Goal: Transaction & Acquisition: Subscribe to service/newsletter

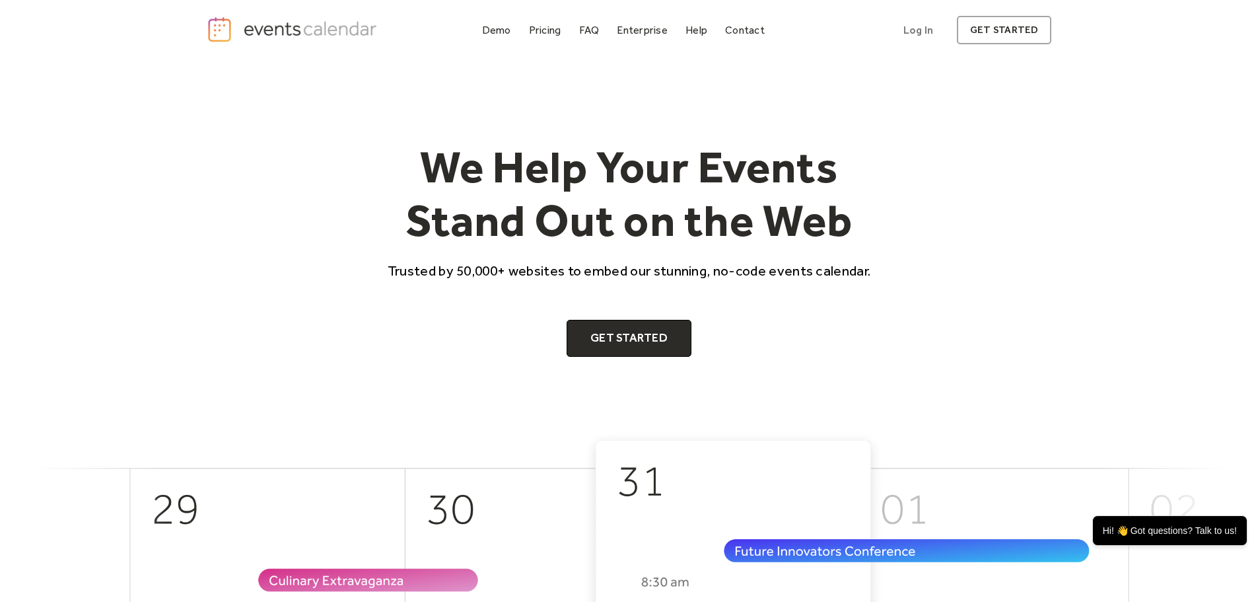
click at [554, 34] on div "Pricing" at bounding box center [545, 29] width 32 height 7
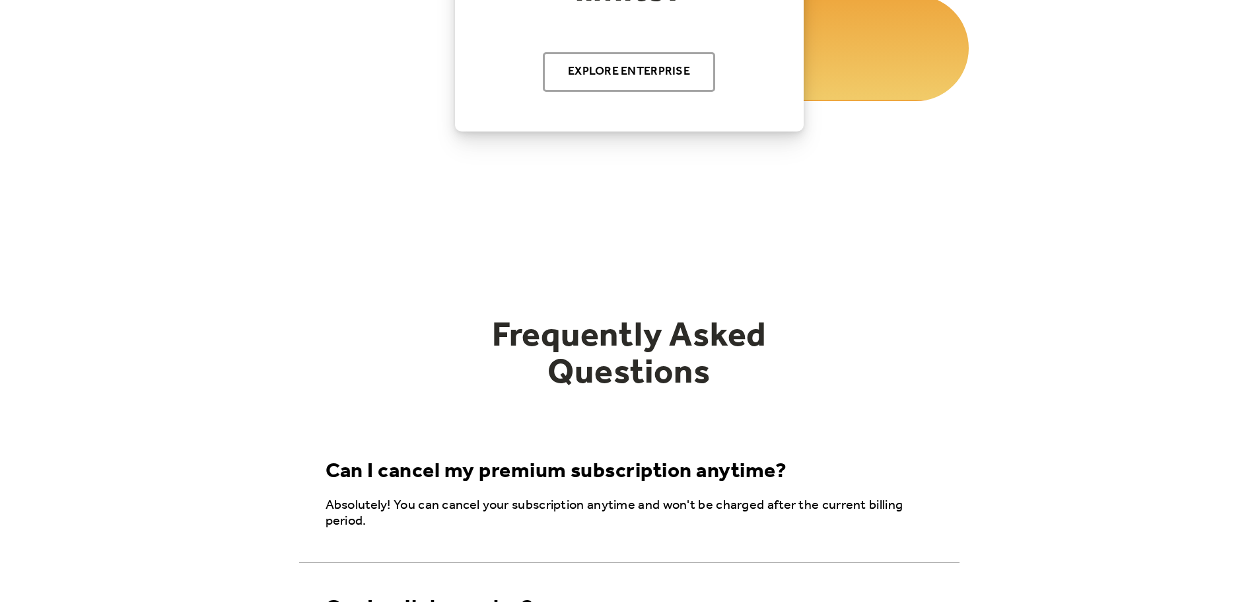
scroll to position [1588, 0]
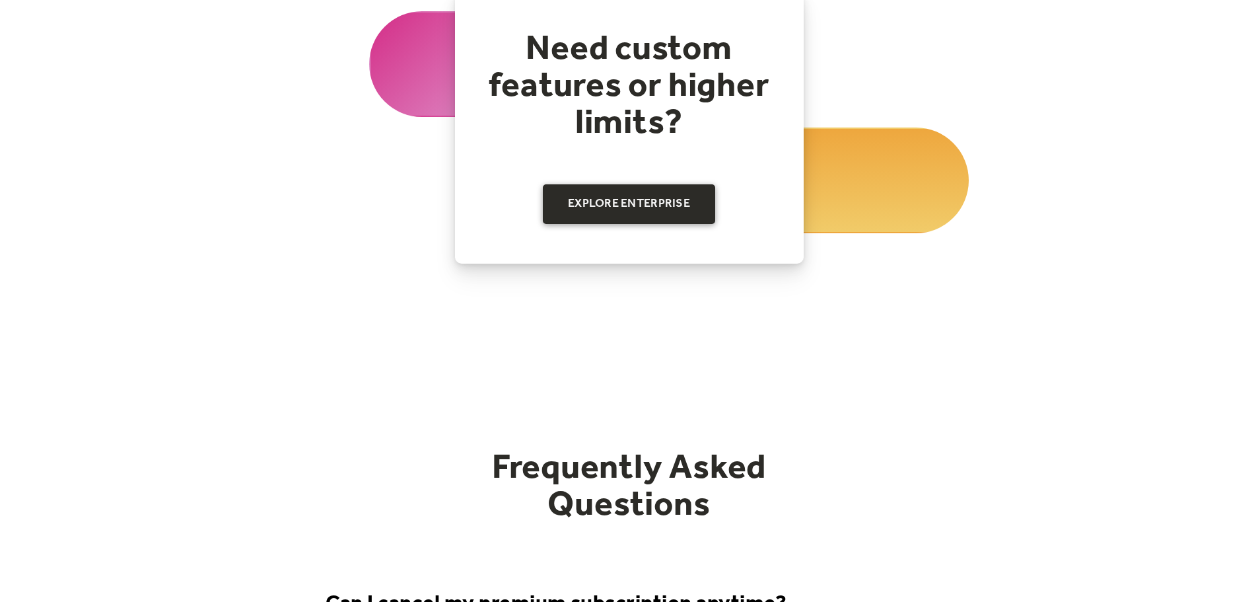
click at [664, 201] on link "Explore Enterprise" at bounding box center [629, 204] width 172 height 40
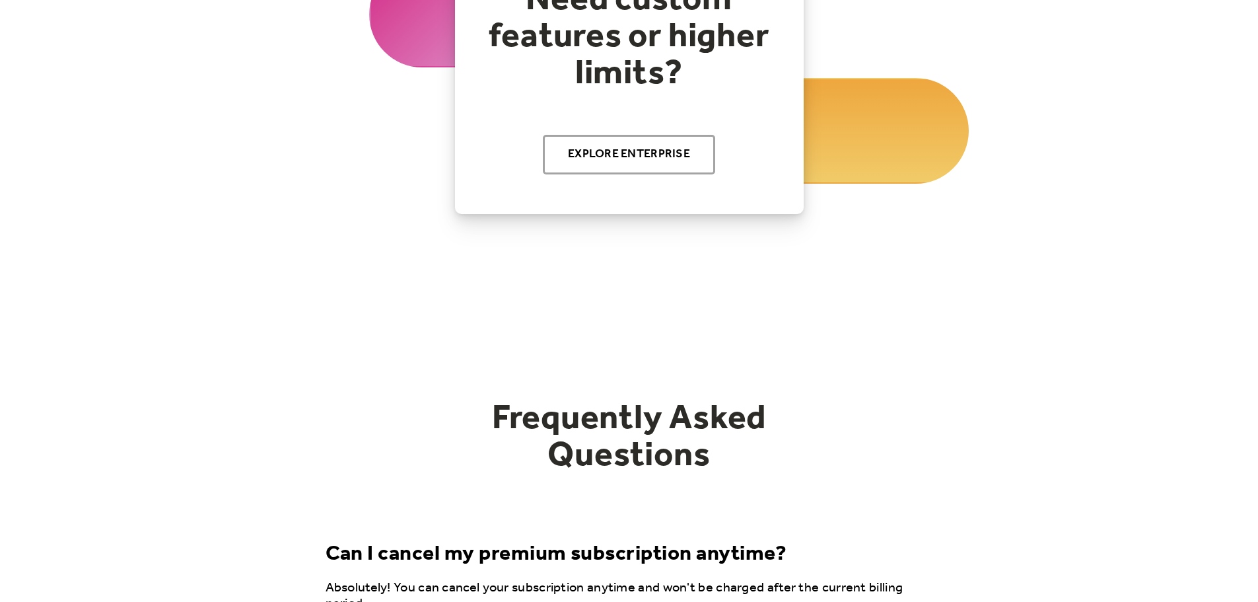
drag, startPoint x: 1016, startPoint y: 317, endPoint x: 1022, endPoint y: 146, distance: 171.1
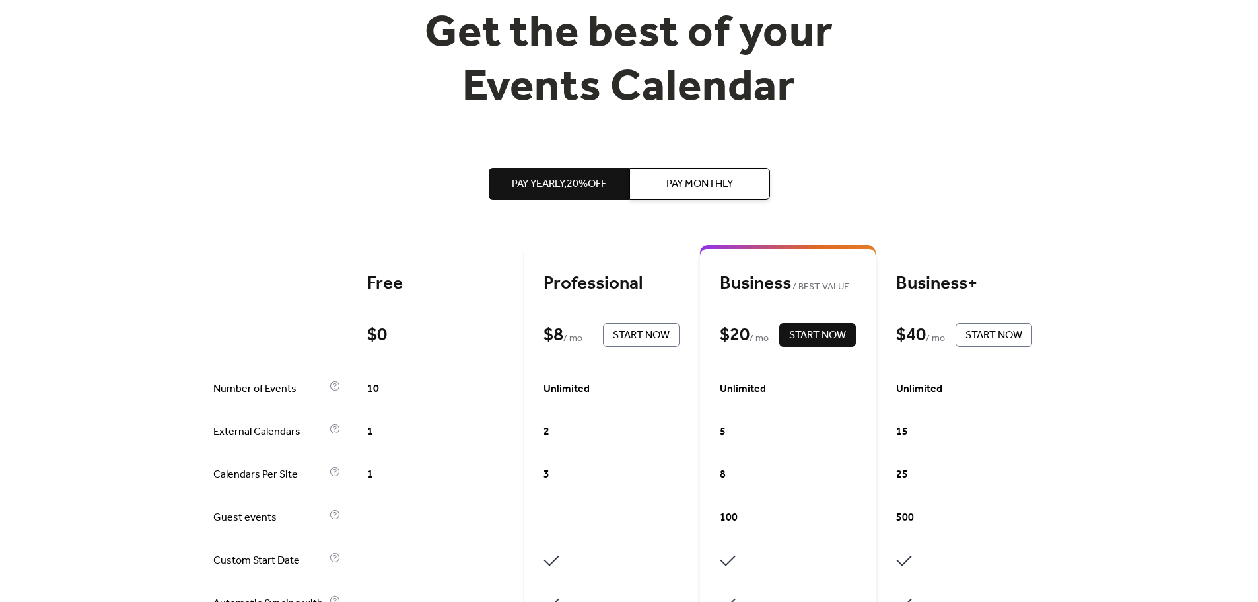
scroll to position [264, 0]
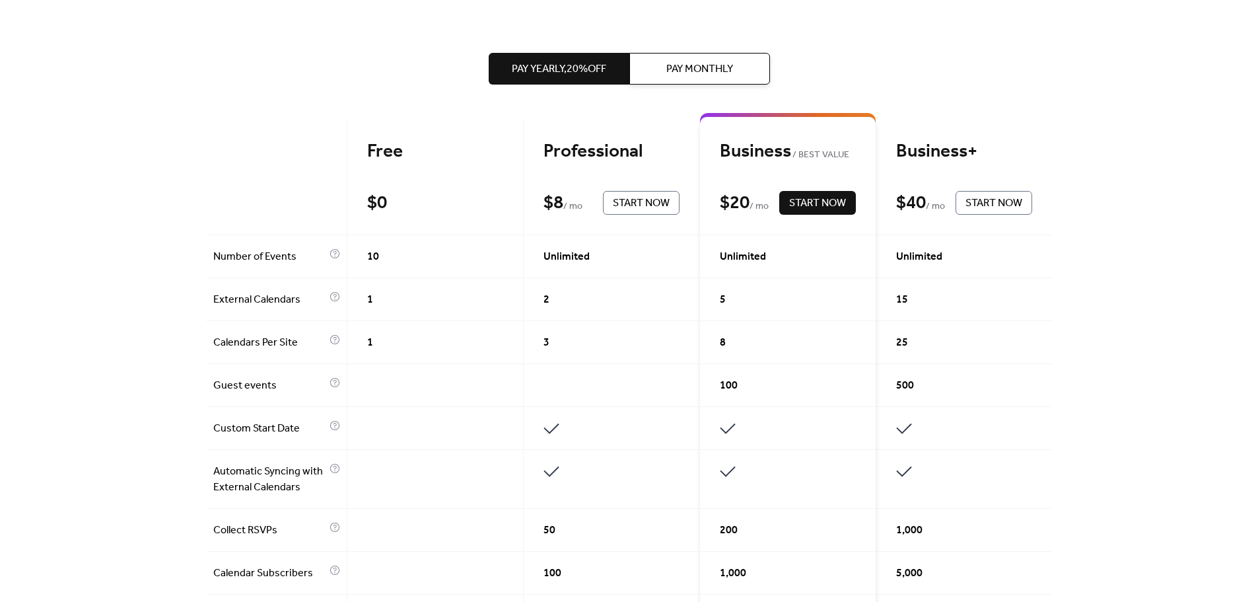
click at [692, 65] on span "Pay Monthly" at bounding box center [699, 69] width 67 height 16
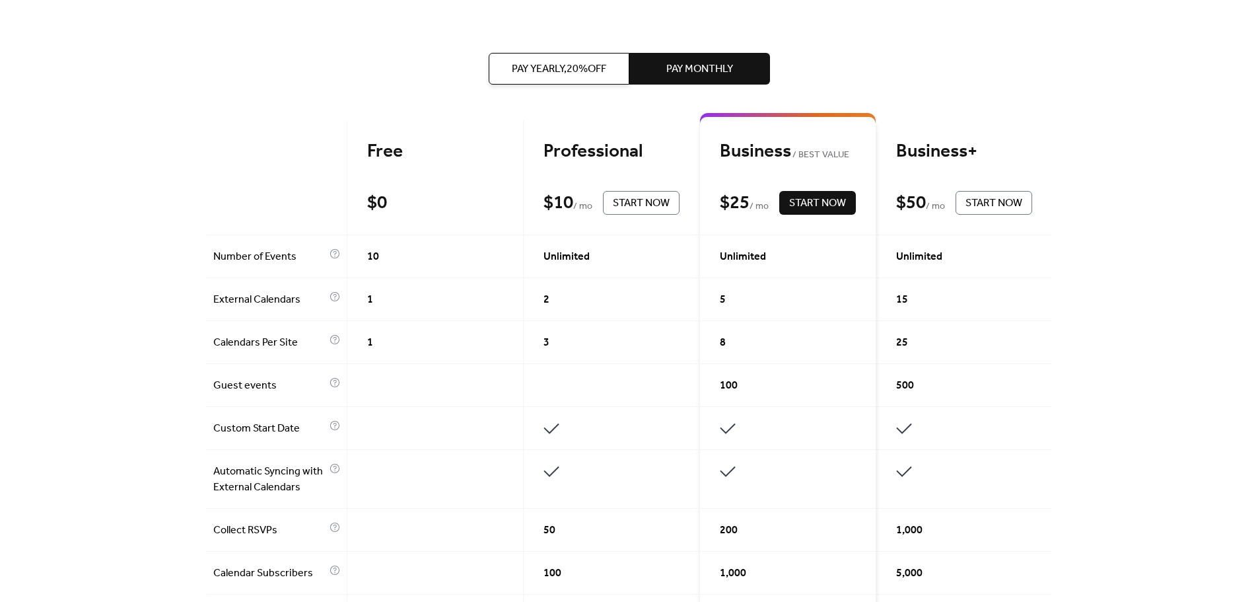
click at [571, 63] on span "Pay Yearly, 20% off" at bounding box center [559, 69] width 94 height 16
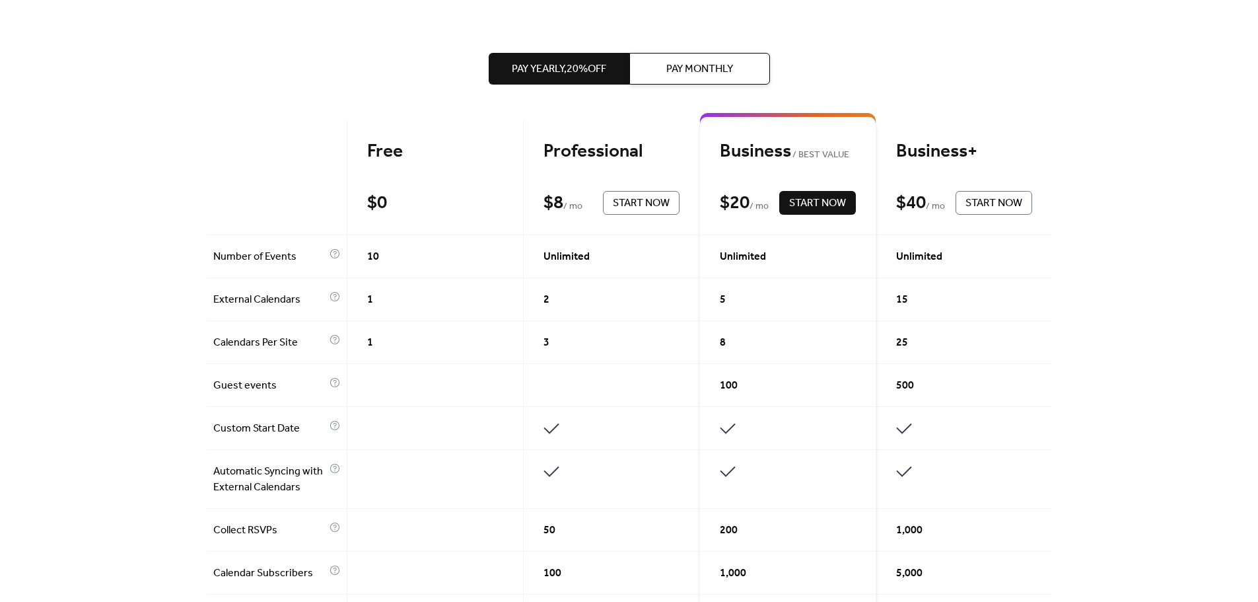
click at [666, 63] on button "Pay Monthly" at bounding box center [699, 69] width 141 height 32
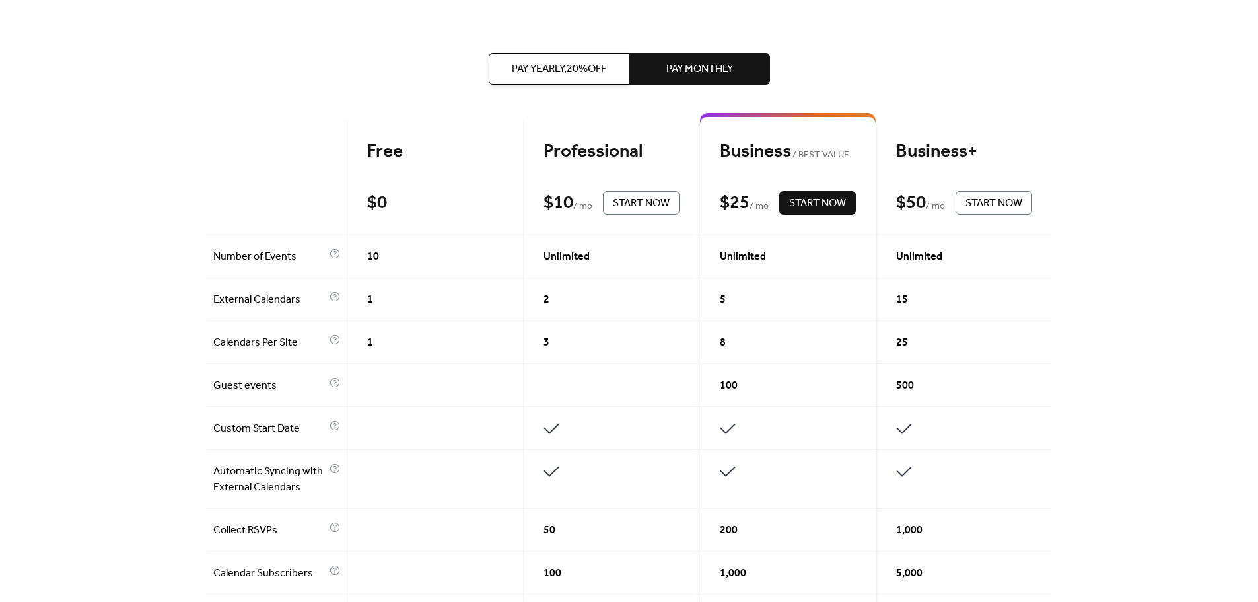
click at [561, 67] on span "Pay Yearly, 20% off" at bounding box center [559, 69] width 94 height 16
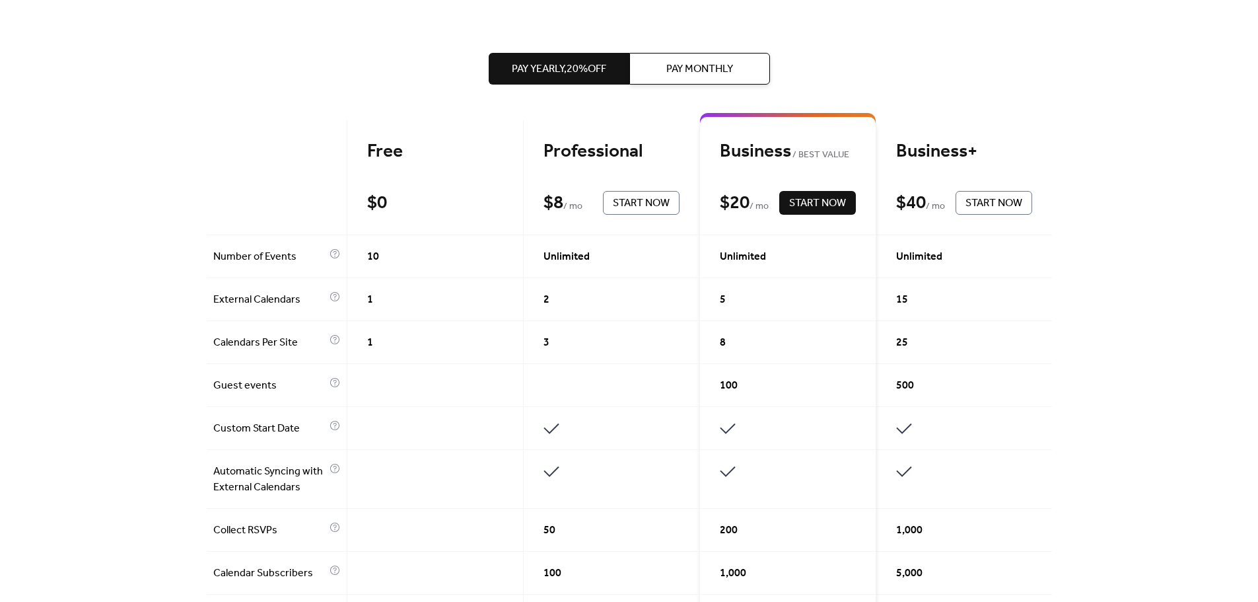
click at [661, 65] on button "Pay Monthly" at bounding box center [699, 69] width 141 height 32
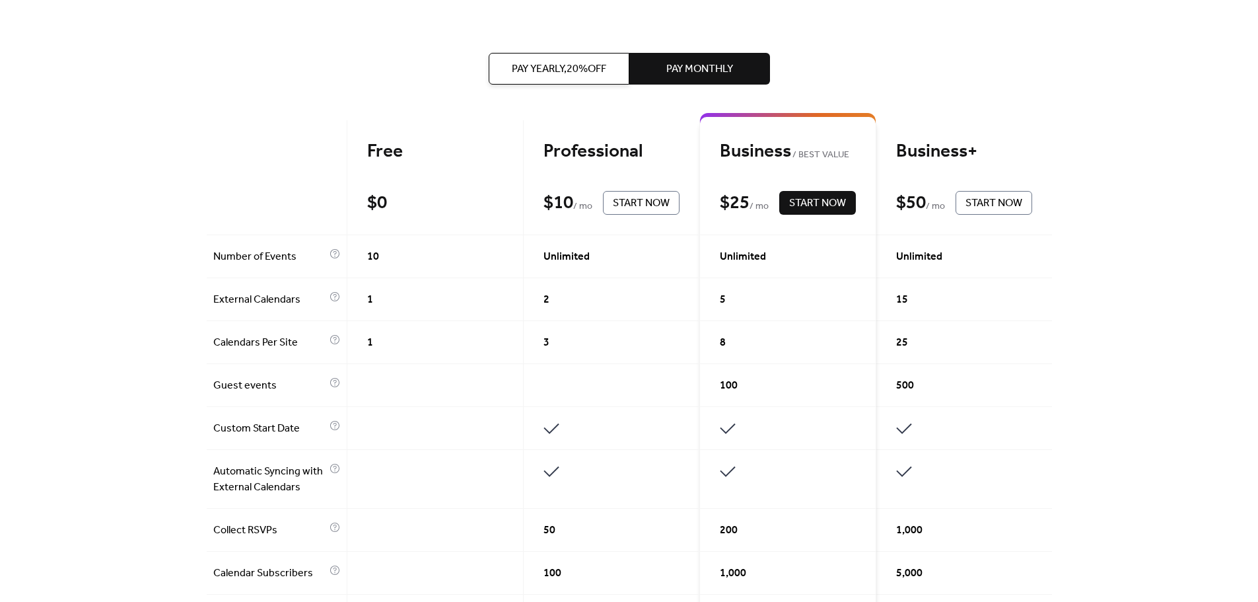
click at [566, 67] on span "Pay Yearly, 20% off" at bounding box center [559, 69] width 94 height 16
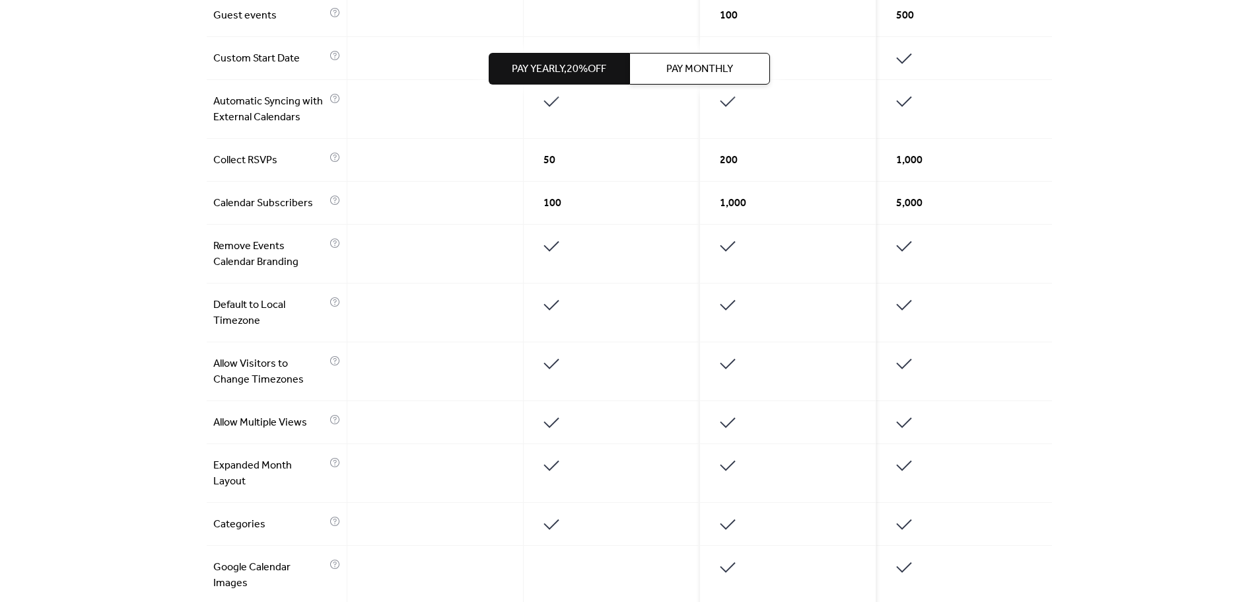
scroll to position [0, 0]
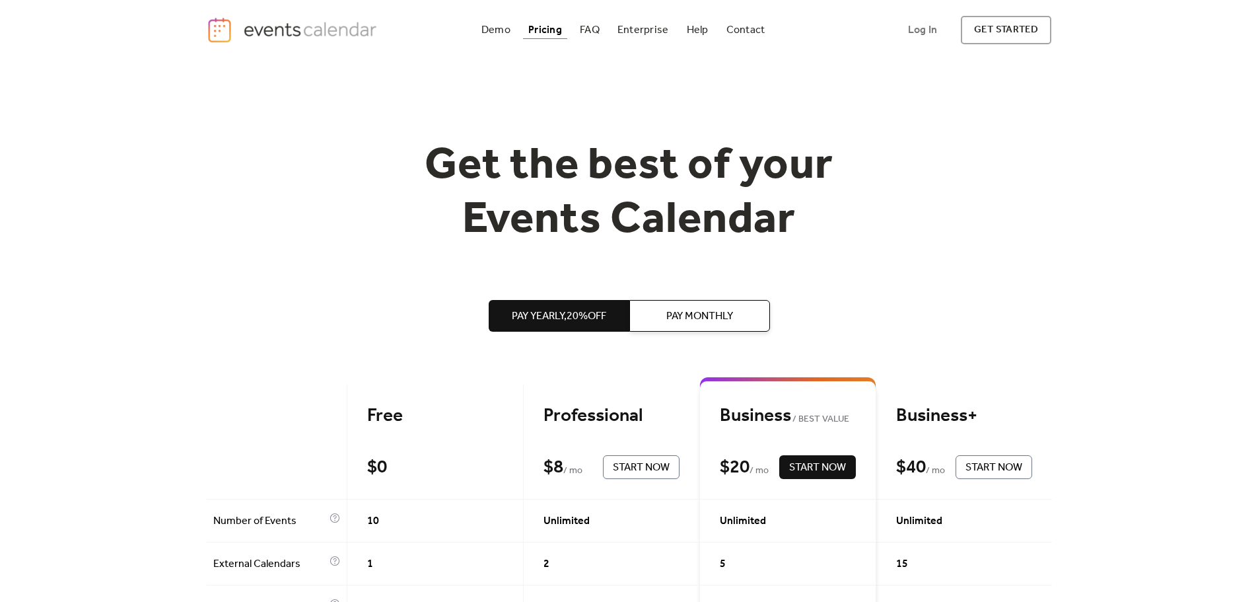
drag, startPoint x: 670, startPoint y: 470, endPoint x: 651, endPoint y: 193, distance: 278.1
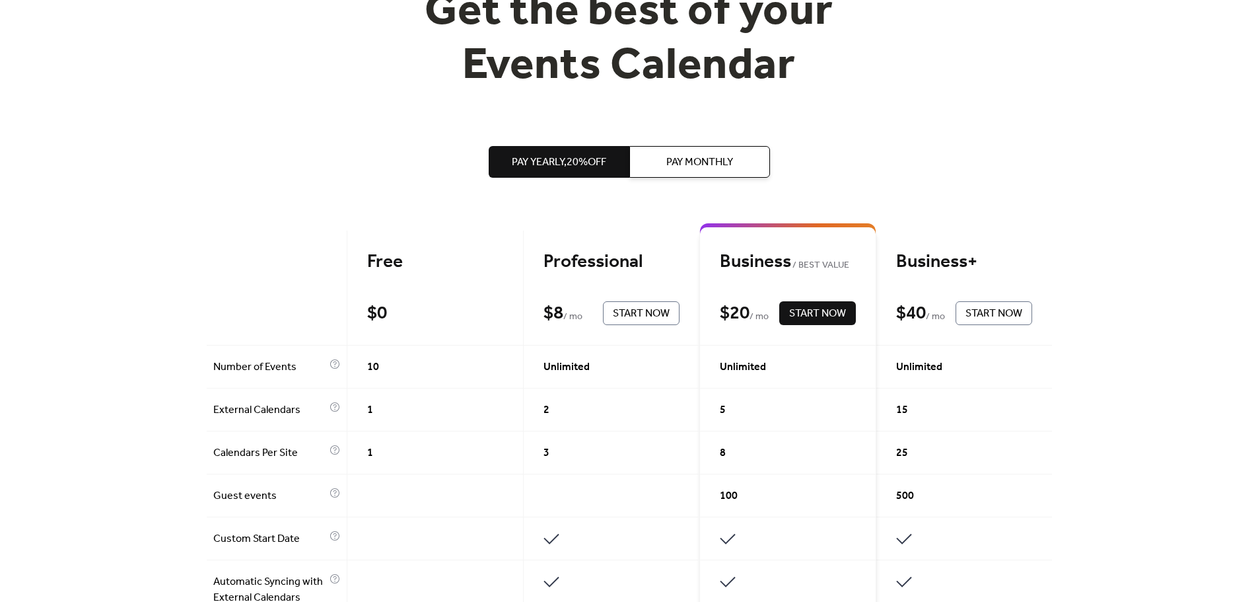
scroll to position [264, 0]
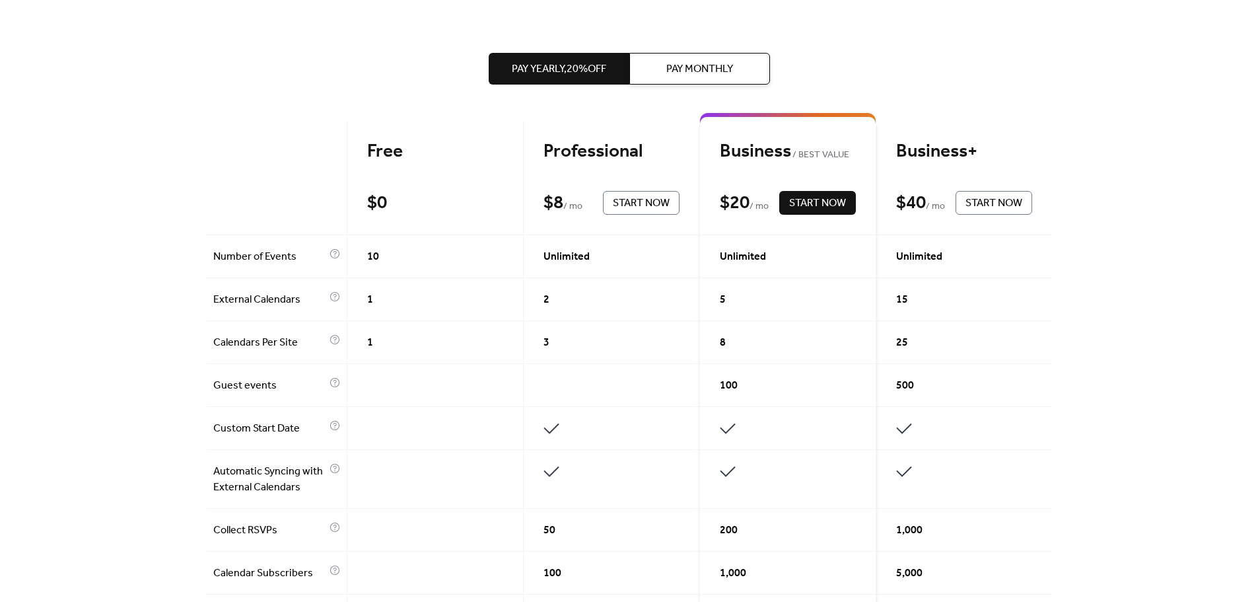
click at [1075, 365] on div "Get the best of your Events Calendar Pay Yearly, 20% off Pay Monthly Free $ 0 S…" at bounding box center [629, 556] width 1258 height 1520
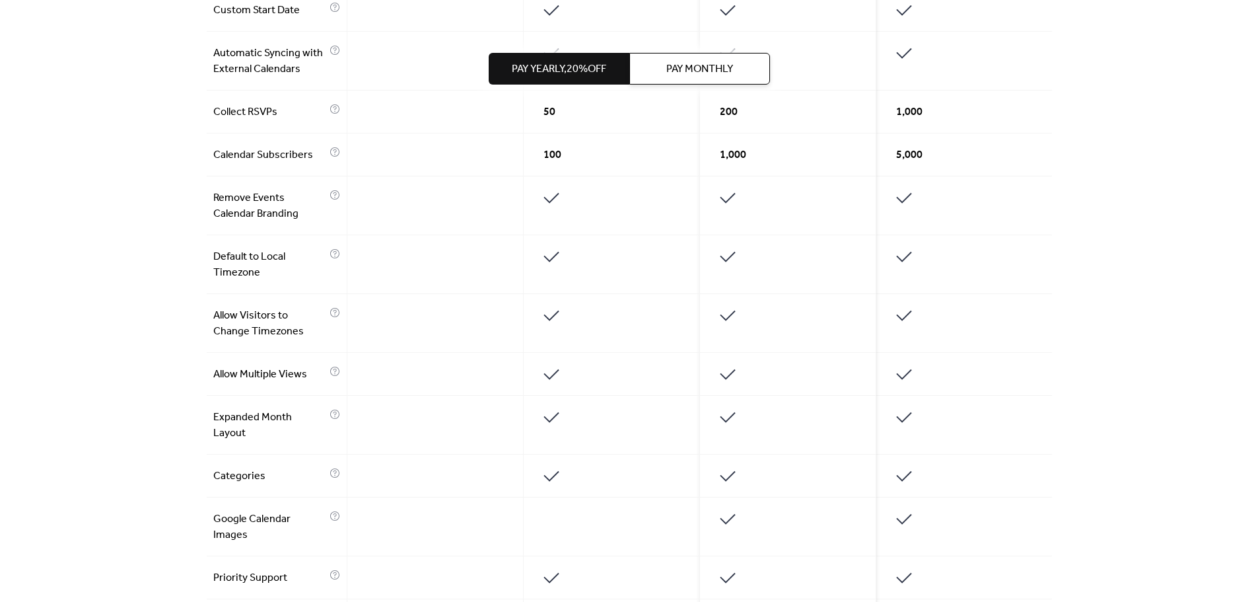
scroll to position [814, 0]
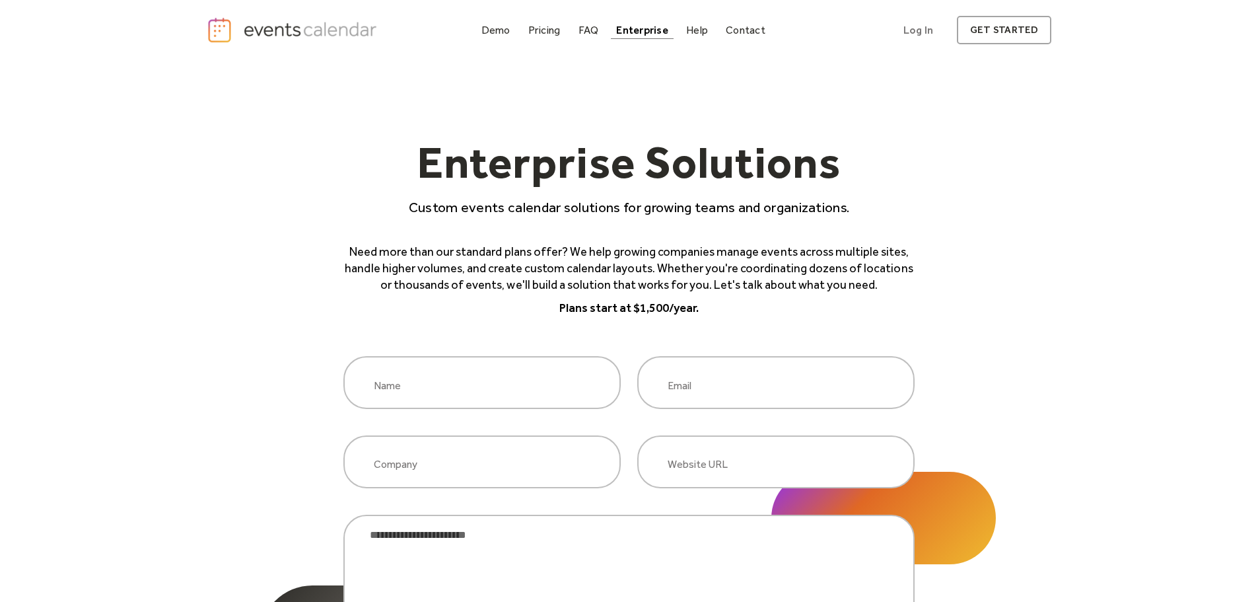
scroll to position [154, 0]
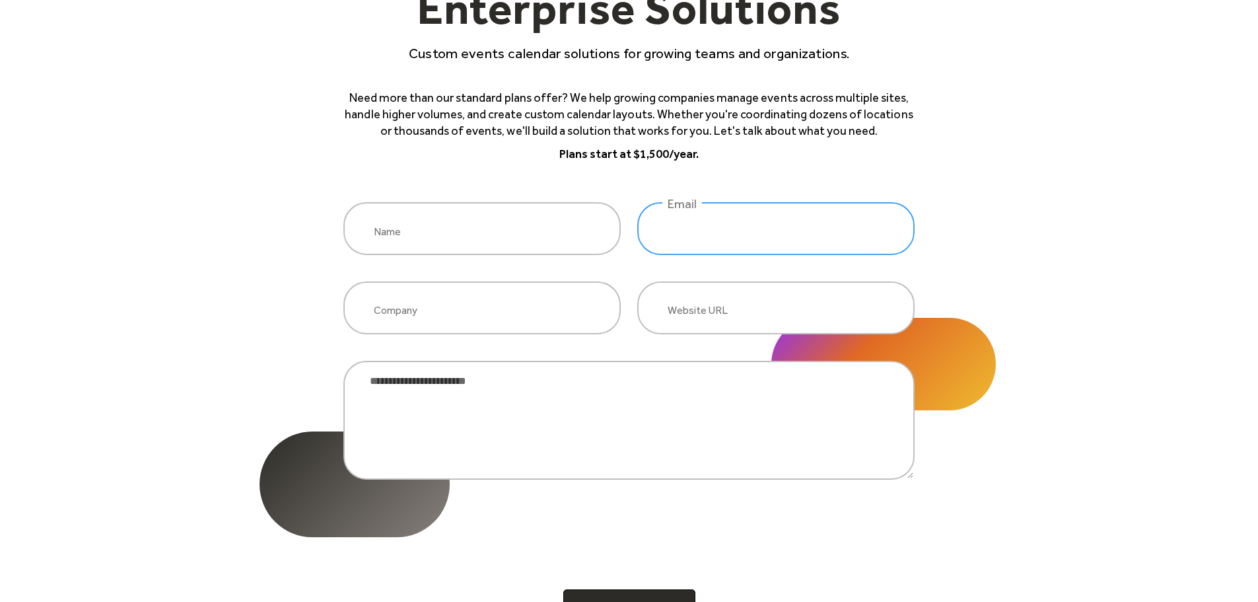
drag, startPoint x: 847, startPoint y: 225, endPoint x: 876, endPoint y: 219, distance: 29.0
